Goal: Information Seeking & Learning: Learn about a topic

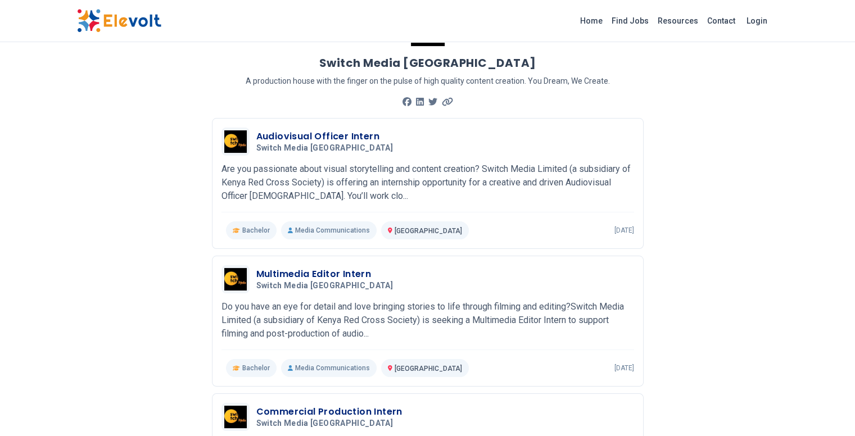
scroll to position [65, 0]
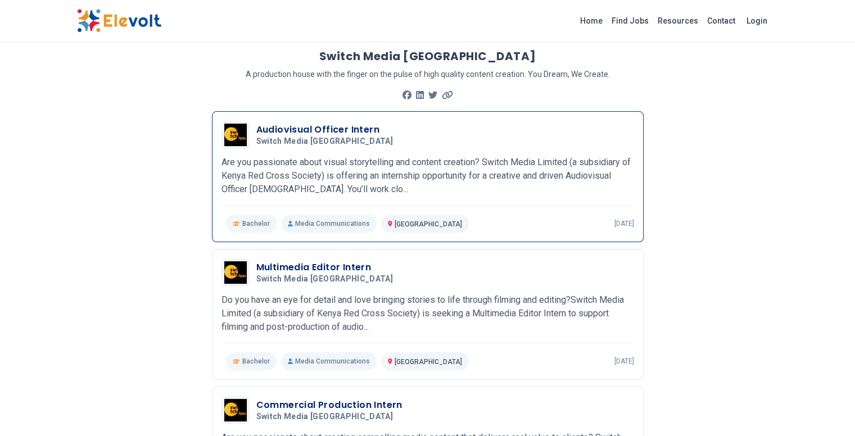
click at [281, 156] on p "Are you passionate about visual storytelling and content creation? Switch Media…" at bounding box center [428, 176] width 413 height 40
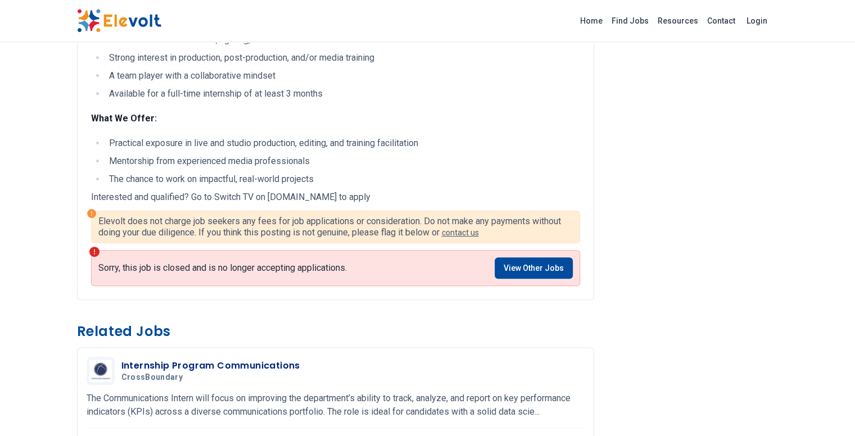
scroll to position [304, 0]
drag, startPoint x: 202, startPoint y: 196, endPoint x: 302, endPoint y: 197, distance: 100.1
click at [302, 197] on p "Interested and qualified? Go to Switch TV on redcross.applytojob.com to apply" at bounding box center [335, 197] width 489 height 13
copy p "redcross.applytojob.com"
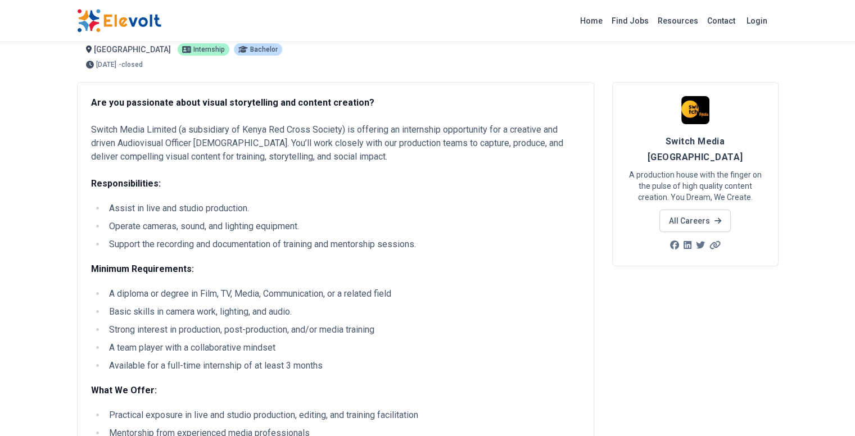
scroll to position [0, 0]
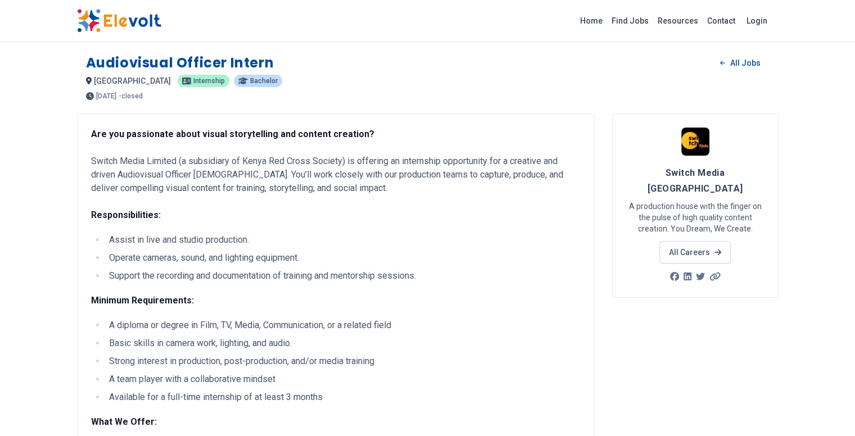
click at [77, 22] on img at bounding box center [119, 21] width 84 height 24
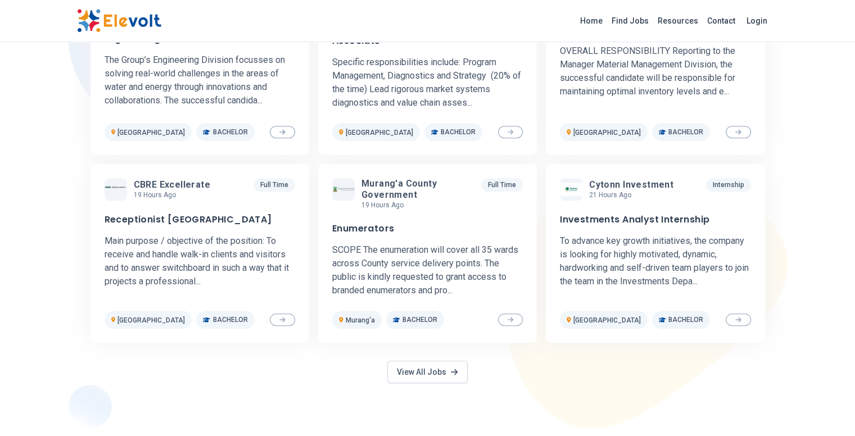
scroll to position [449, 0]
click at [445, 373] on link "View All Jobs" at bounding box center [427, 371] width 80 height 22
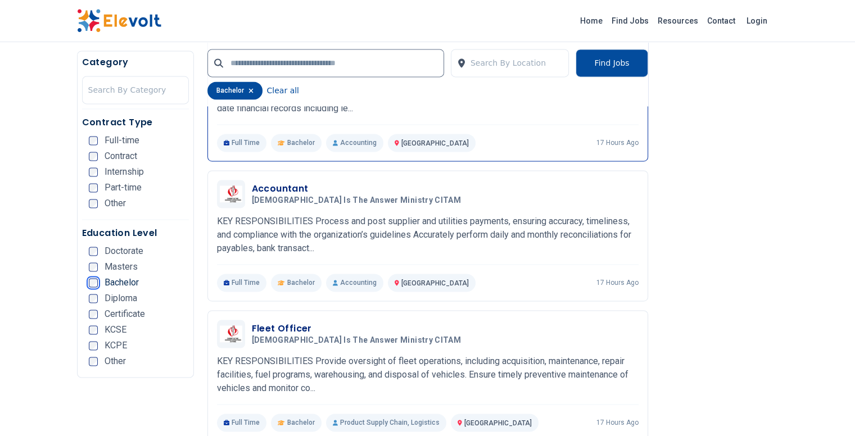
scroll to position [1627, 0]
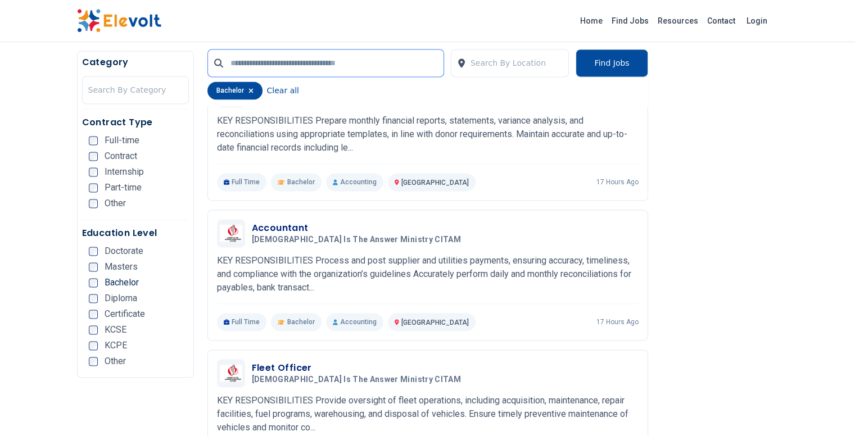
click at [229, 68] on input "text" at bounding box center [325, 63] width 237 height 28
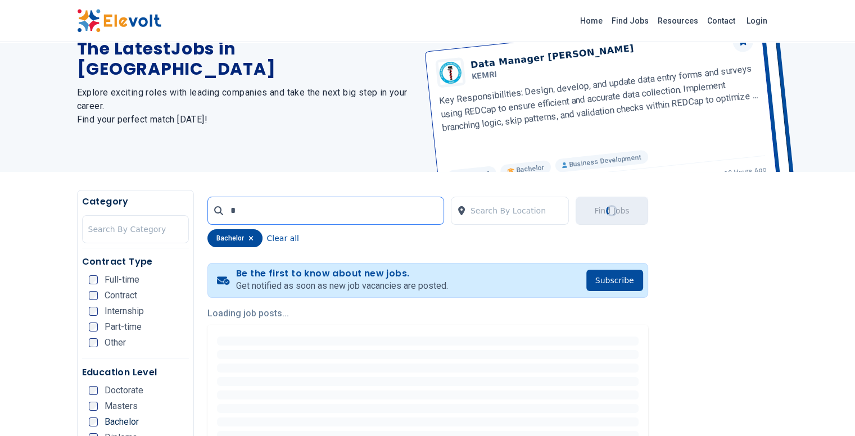
scroll to position [0, 0]
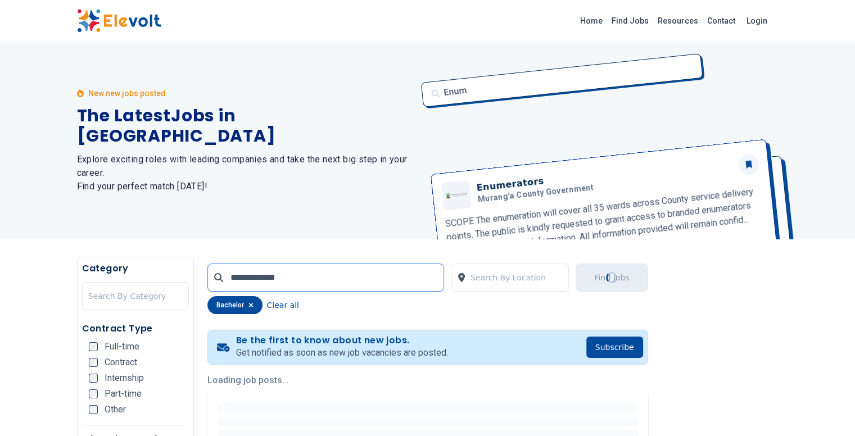
type input "**********"
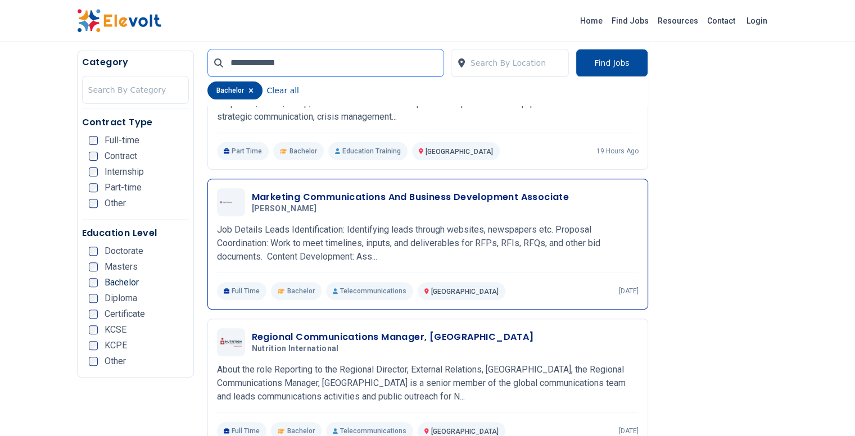
scroll to position [360, 0]
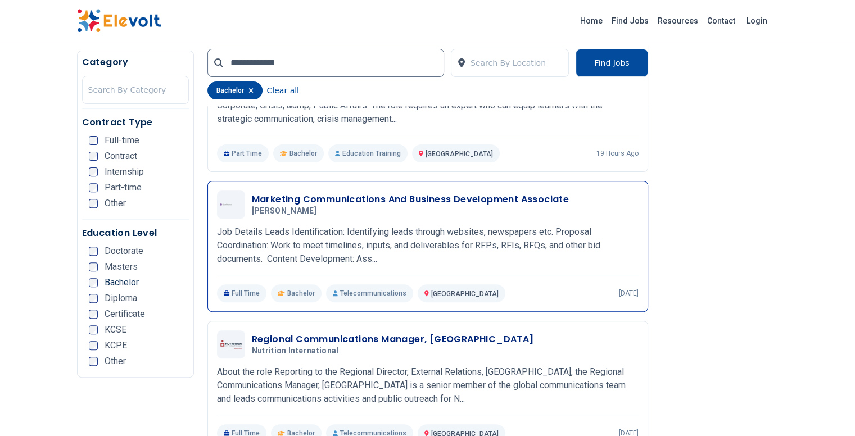
click at [283, 193] on h3 "Marketing Communications And Business Development Associate" at bounding box center [411, 199] width 318 height 13
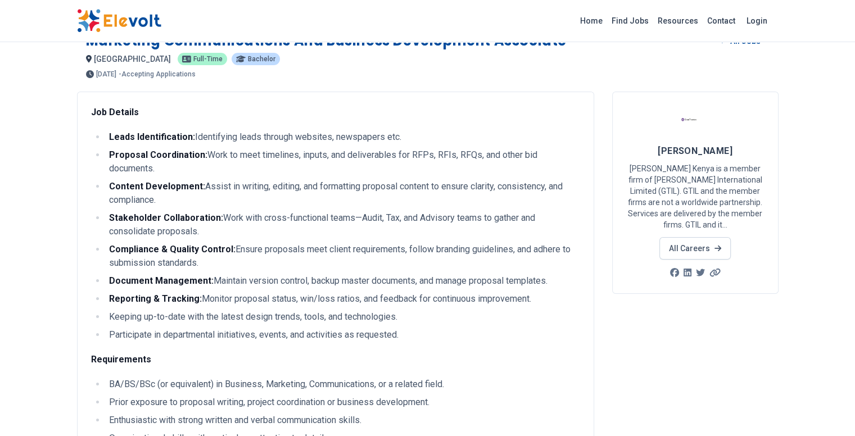
scroll to position [22, 0]
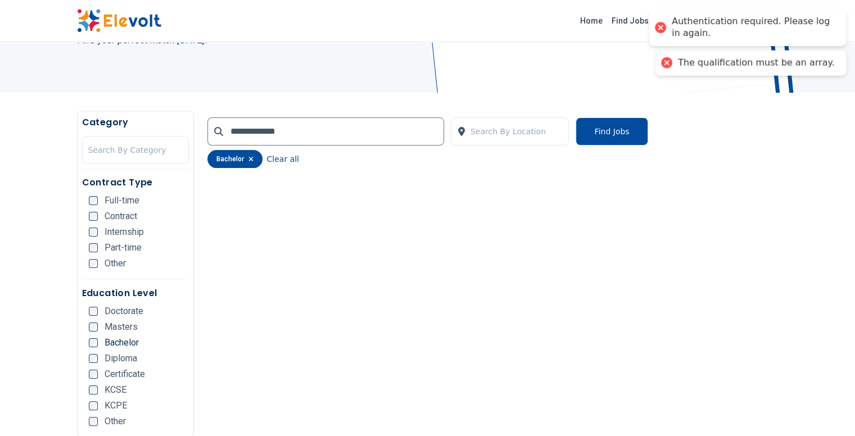
scroll to position [157, 0]
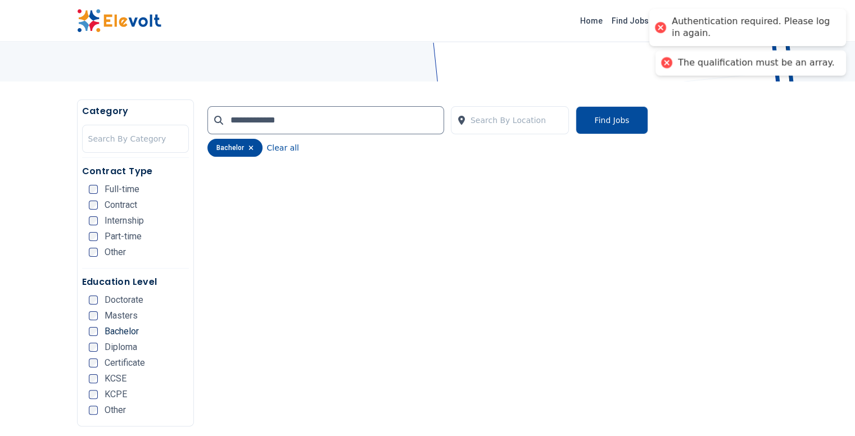
click at [249, 147] on icon "button" at bounding box center [251, 148] width 5 height 7
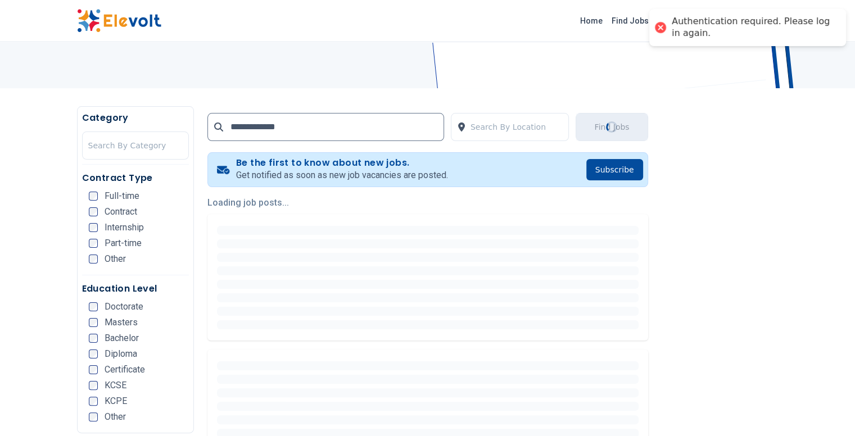
scroll to position [218, 0]
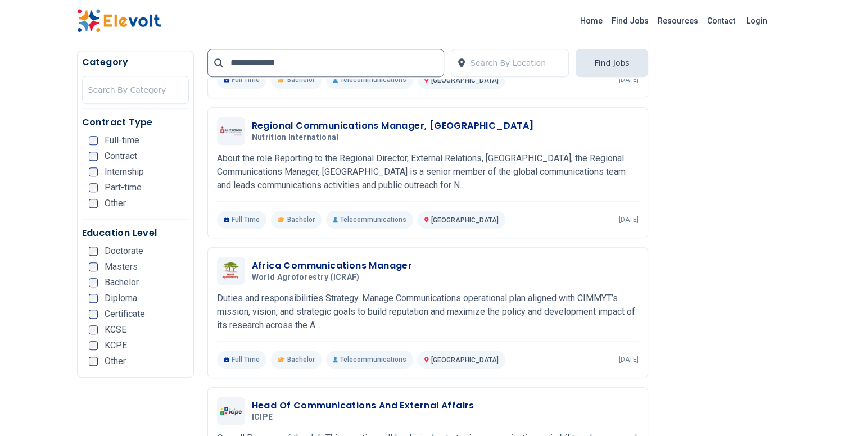
scroll to position [547, 0]
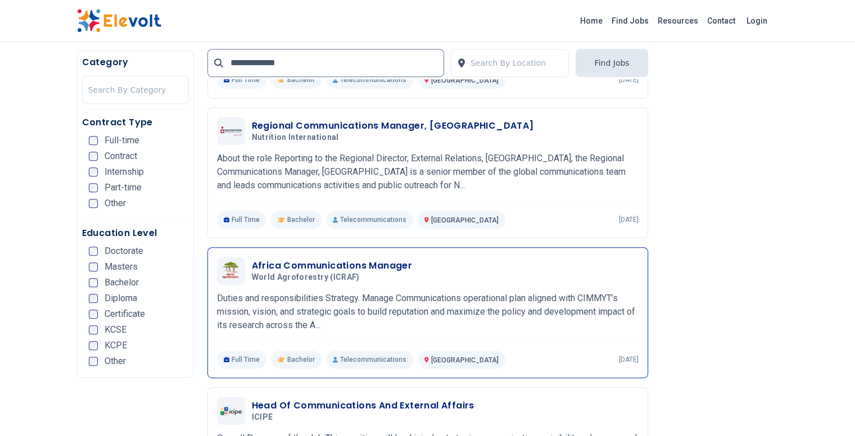
click at [302, 259] on h3 "Africa Communications Manager" at bounding box center [332, 265] width 161 height 13
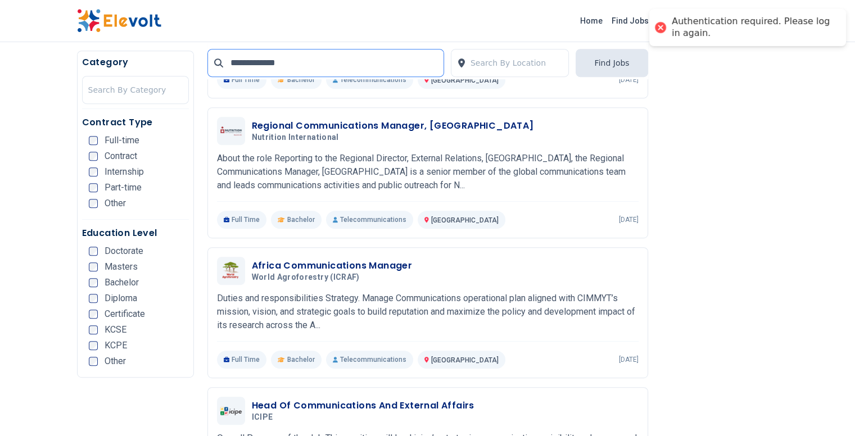
click at [261, 61] on input "**********" at bounding box center [325, 63] width 237 height 28
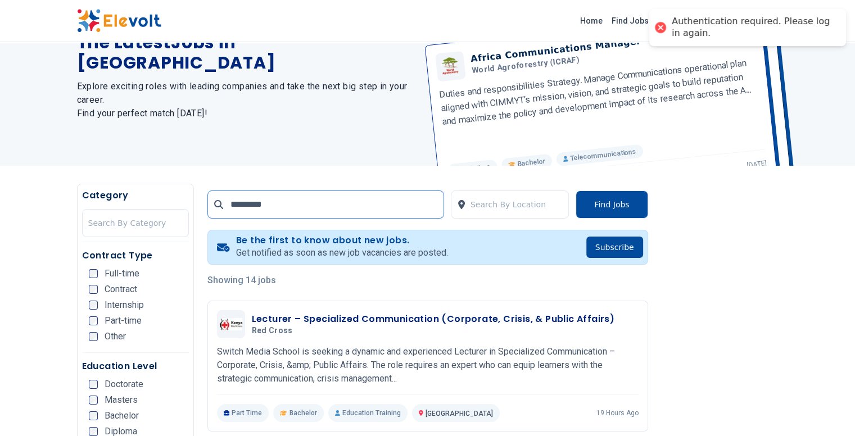
scroll to position [0, 0]
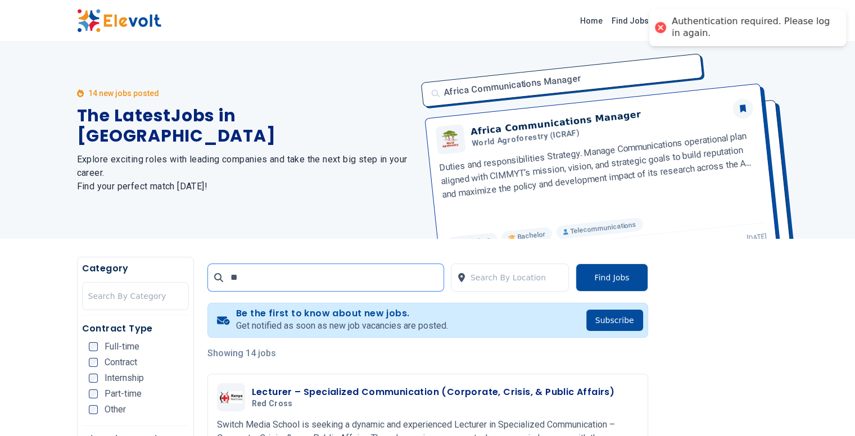
type input "*"
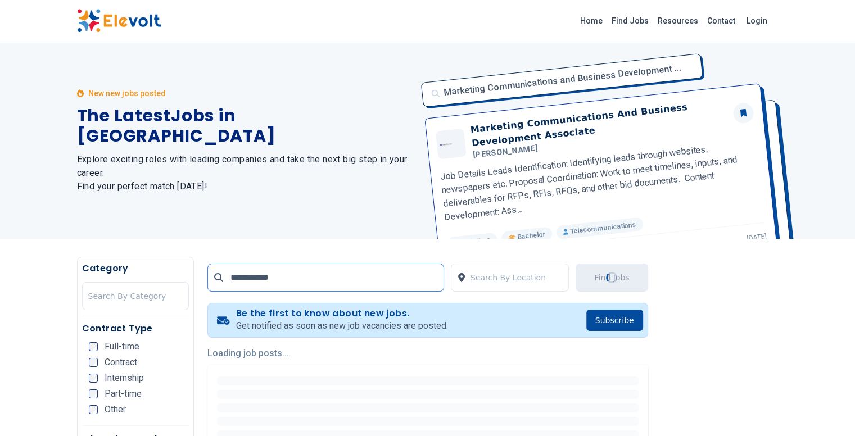
type input "**********"
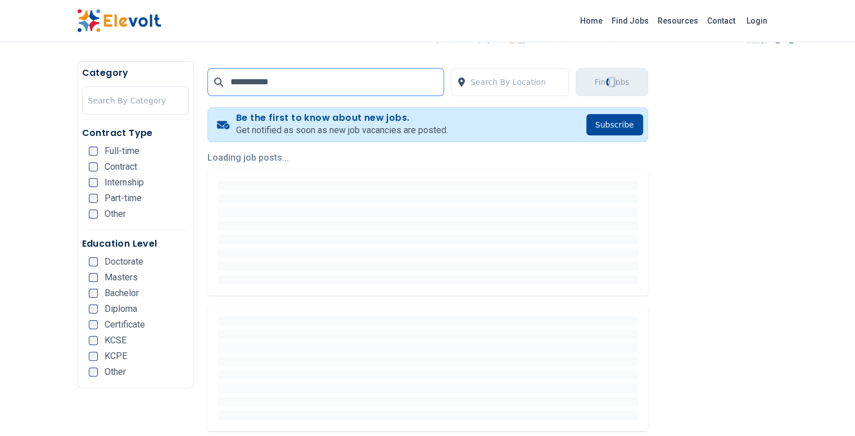
scroll to position [196, 0]
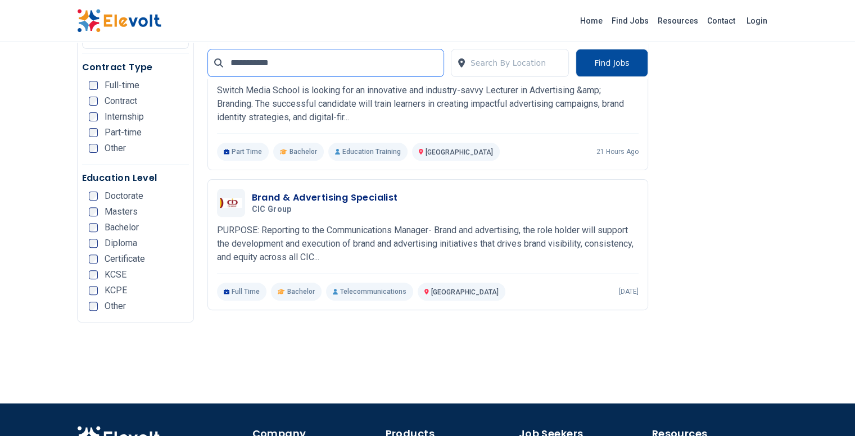
scroll to position [335, 0]
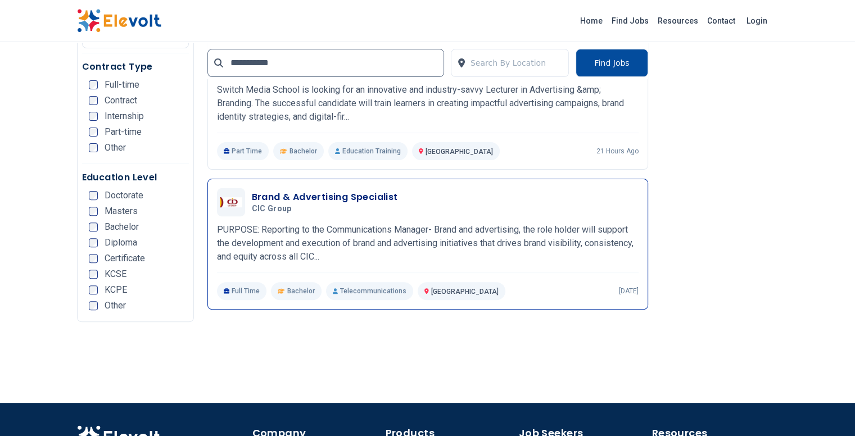
click at [285, 193] on h3 "Brand & Advertising Specialist" at bounding box center [325, 197] width 146 height 13
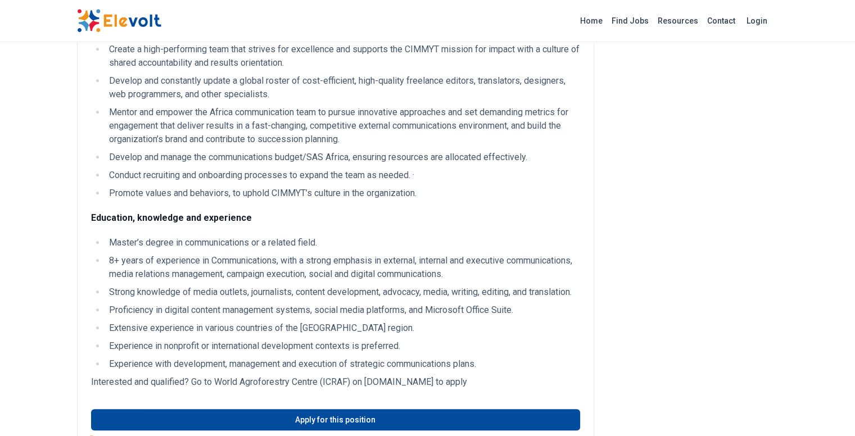
scroll to position [1122, 0]
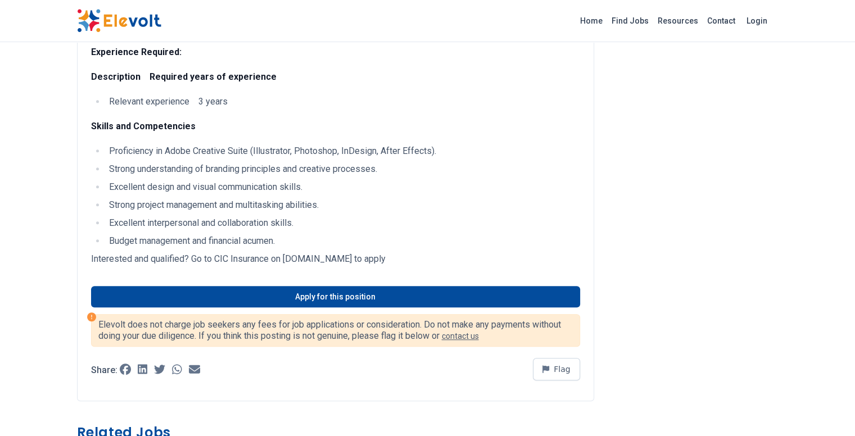
scroll to position [829, 0]
drag, startPoint x: 342, startPoint y: 230, endPoint x: 218, endPoint y: 231, distance: 124.3
click at [218, 252] on p "Interested and qualified? Go to CIC Insurance on [DOMAIN_NAME] to apply" at bounding box center [335, 258] width 489 height 13
copy p "[DOMAIN_NAME]"
